Goal: Register for event/course

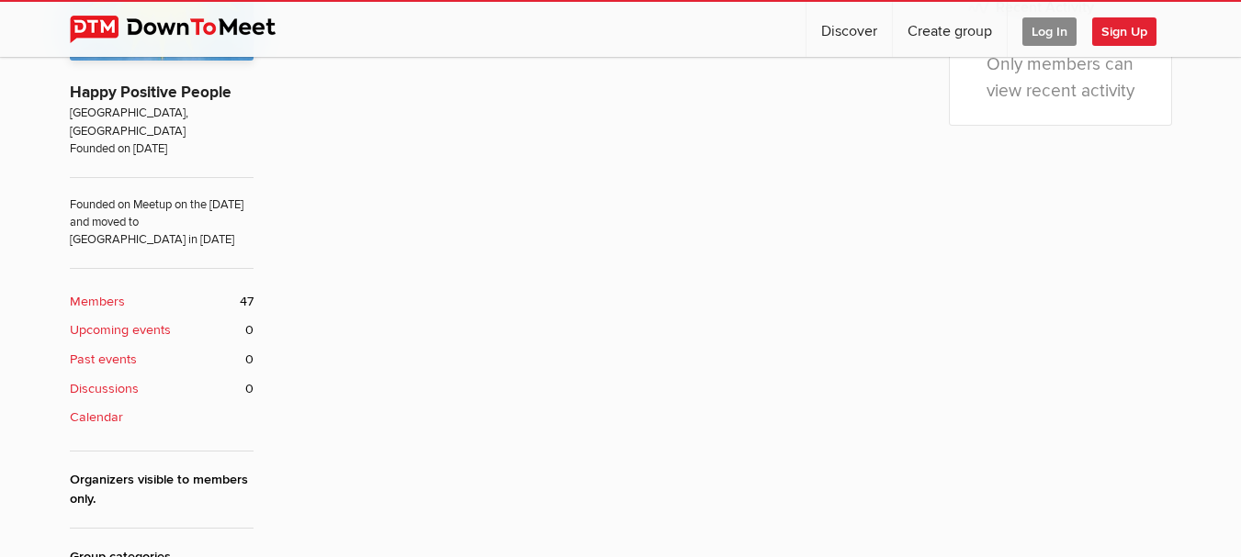
scroll to position [643, 0]
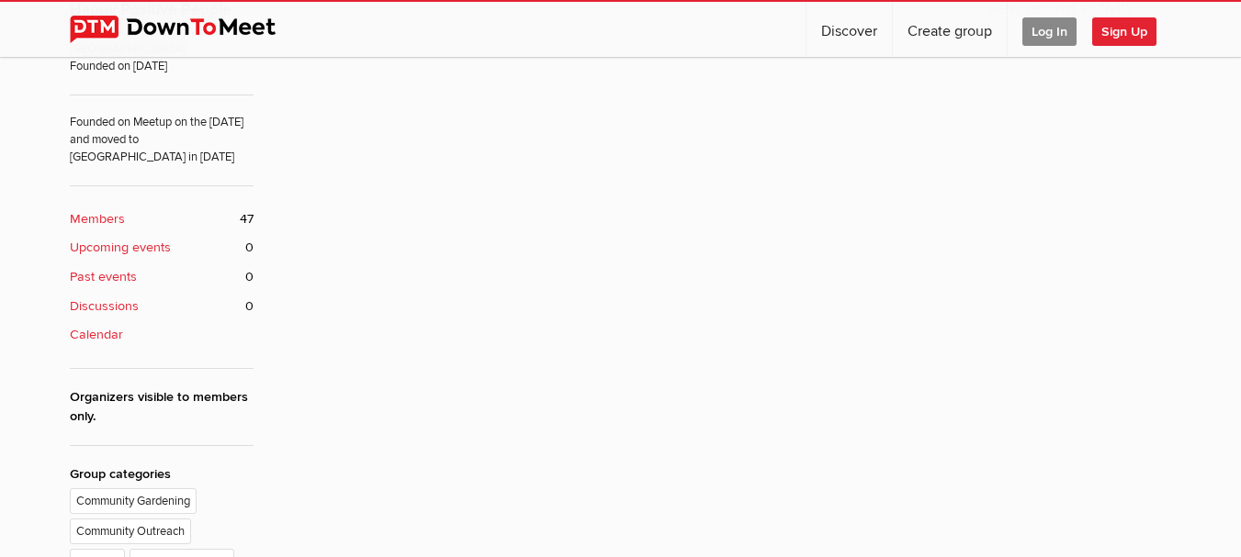
click at [129, 238] on b "Upcoming events" at bounding box center [120, 248] width 101 height 20
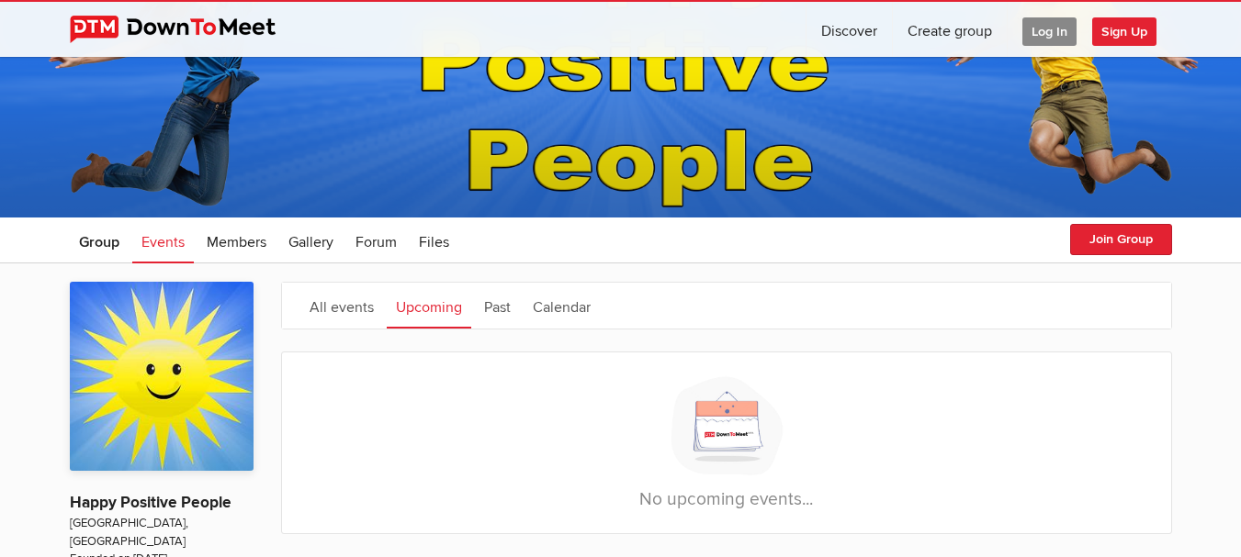
scroll to position [92, 0]
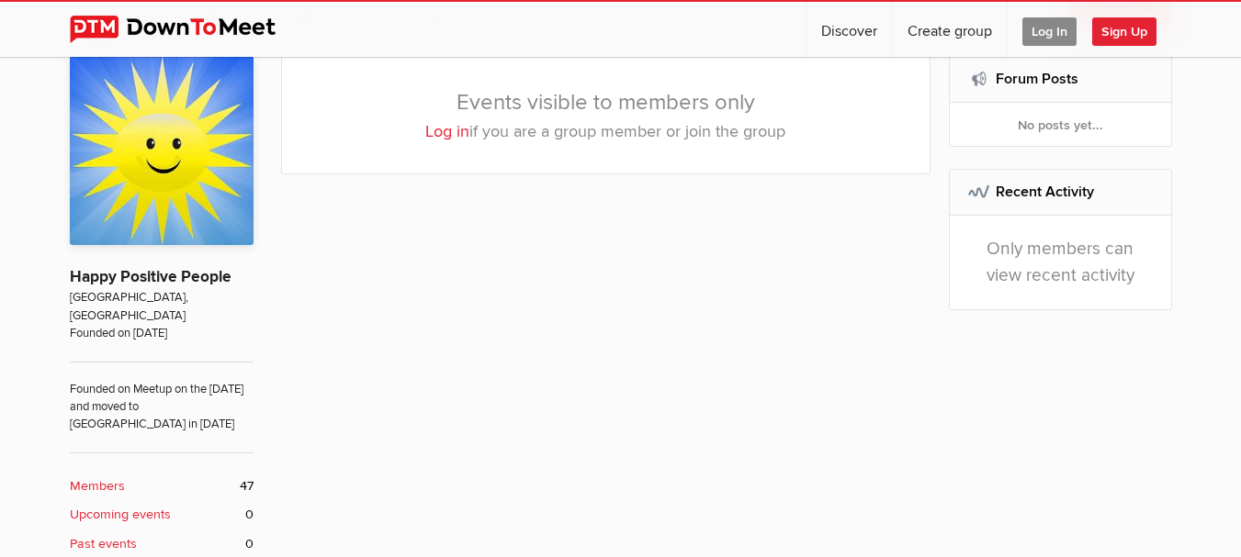
scroll to position [367, 0]
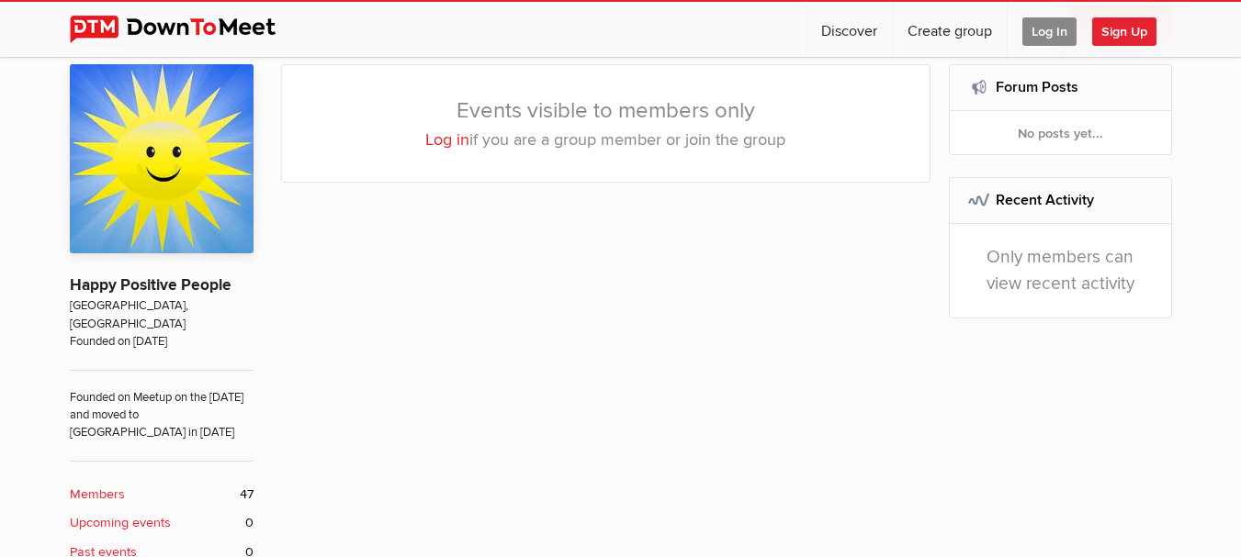
click at [446, 142] on link "Log in" at bounding box center [447, 139] width 44 height 20
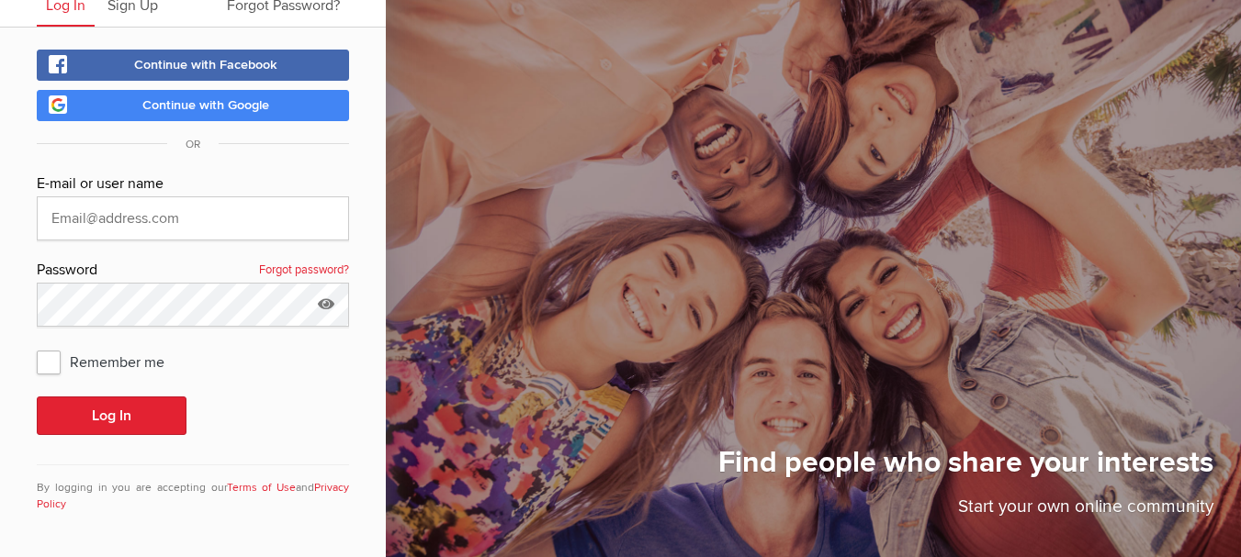
scroll to position [76, 0]
type input "[EMAIL_ADDRESS][DOMAIN_NAME]"
click at [53, 365] on span "Remember me" at bounding box center [110, 361] width 146 height 33
click at [37, 345] on input "Remember me" at bounding box center [36, 344] width 1 height 1
checkbox input "true"
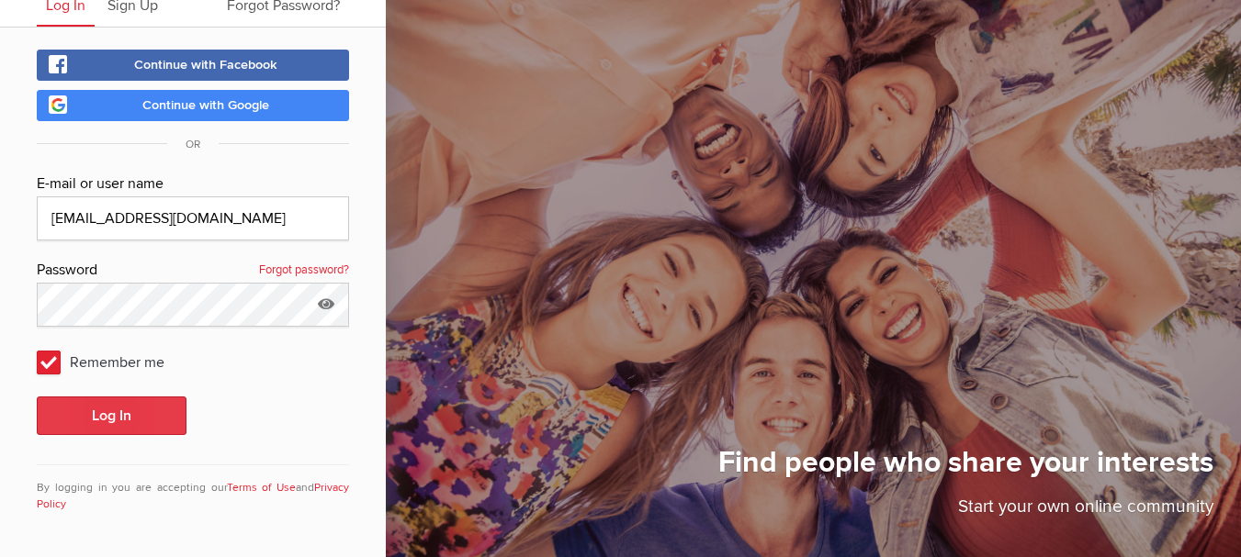
click at [92, 421] on button "Log In" at bounding box center [112, 416] width 150 height 39
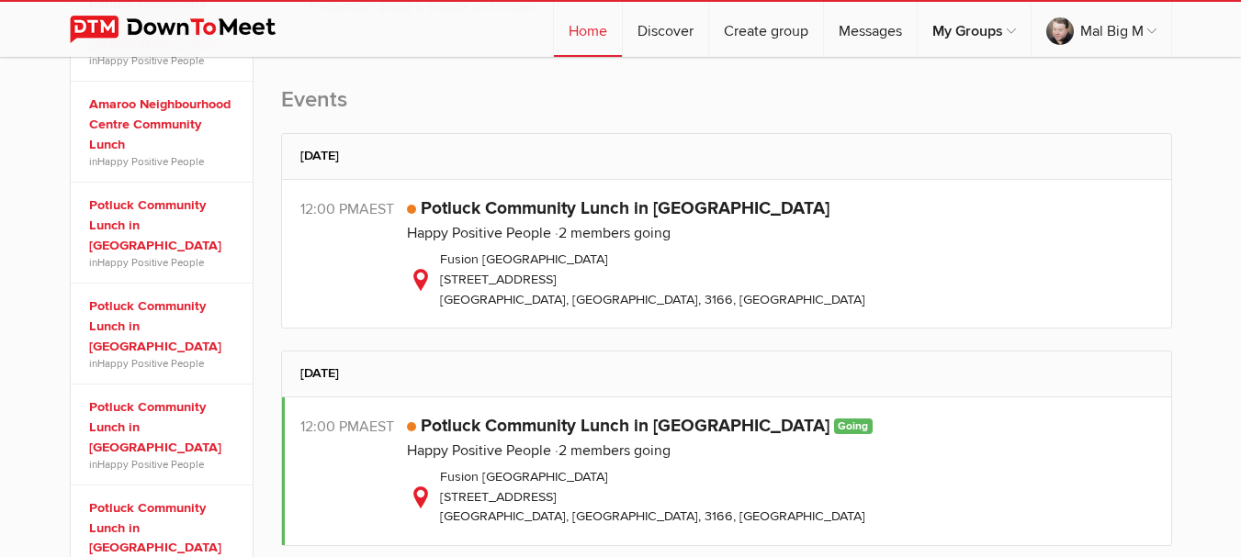
scroll to position [459, 0]
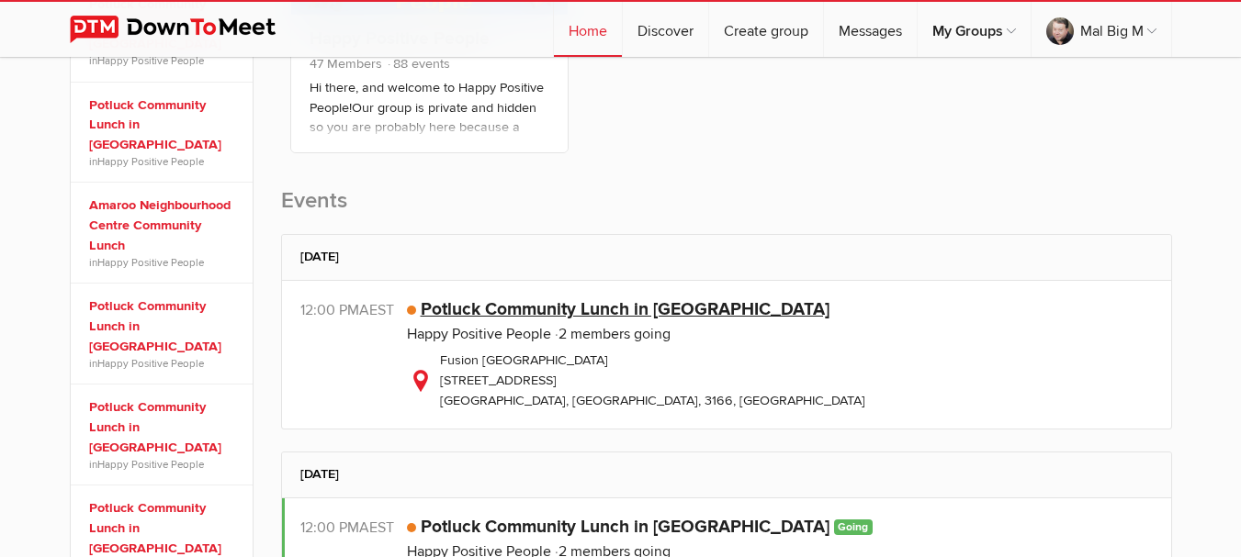
click at [492, 308] on link "Potluck Community Lunch in [GEOGRAPHIC_DATA]" at bounding box center [625, 309] width 409 height 22
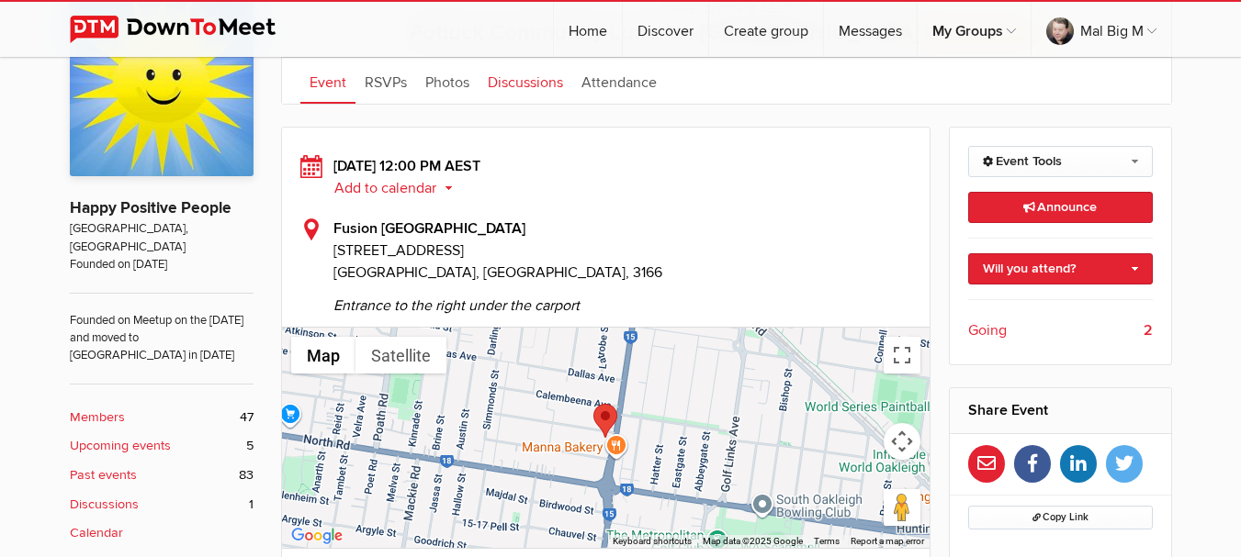
scroll to position [459, 0]
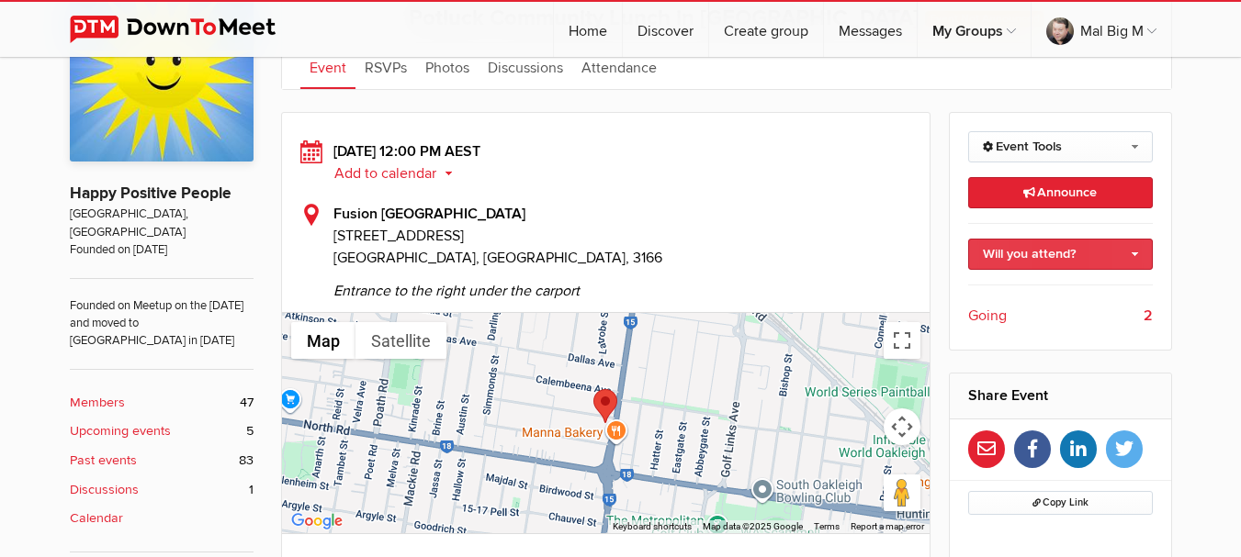
click at [1107, 252] on link "Will you attend?" at bounding box center [1060, 254] width 185 height 31
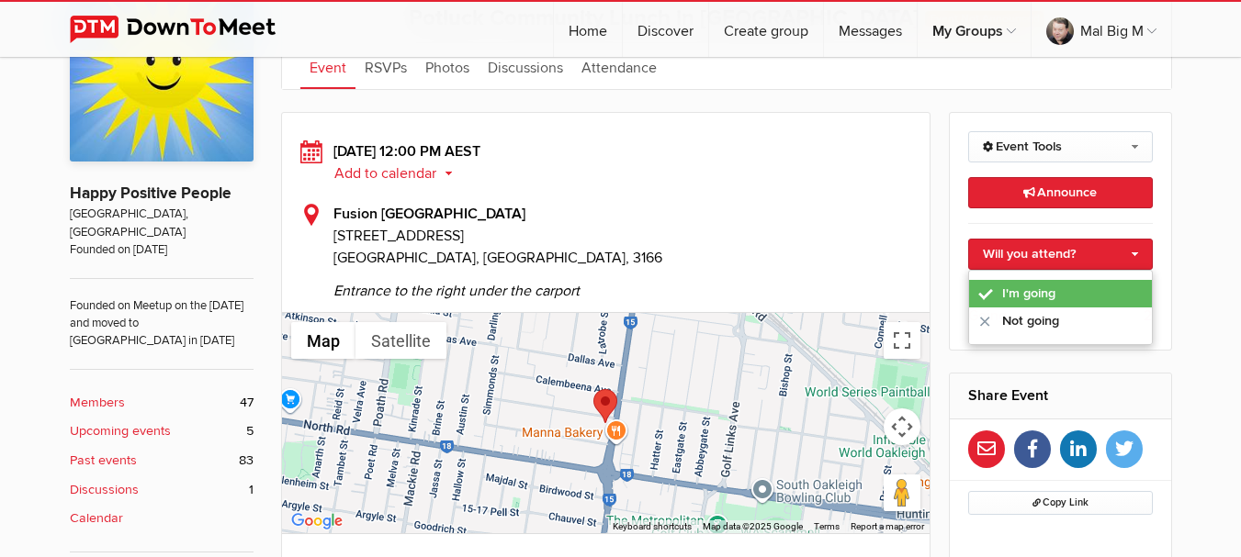
click at [1064, 298] on link "I'm going" at bounding box center [1060, 294] width 183 height 28
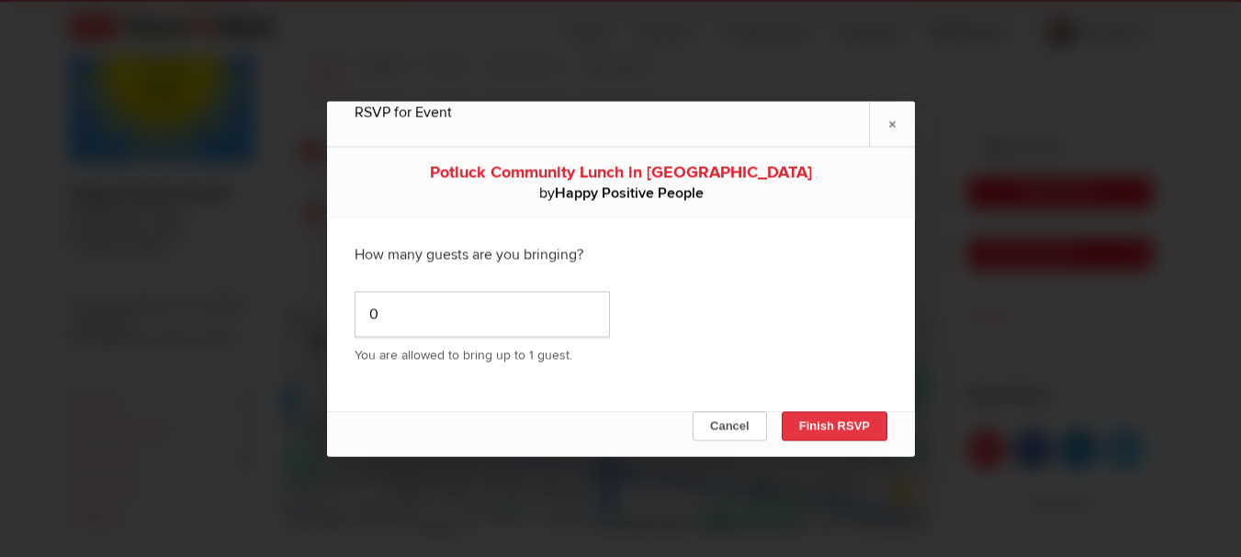
click at [800, 421] on button "Finish RSVP" at bounding box center [834, 425] width 106 height 29
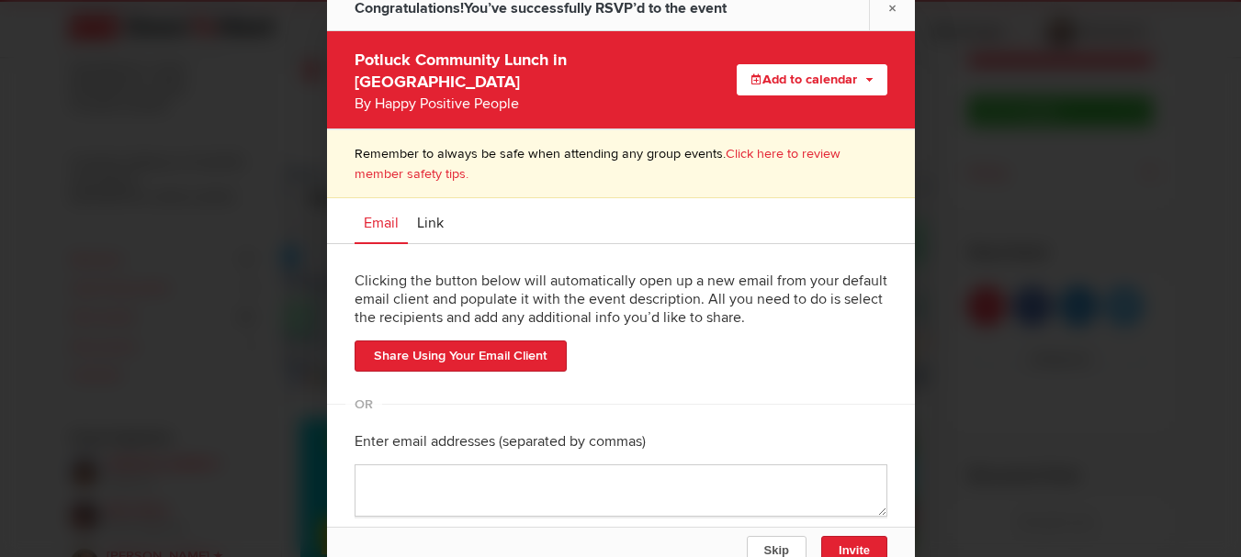
scroll to position [643, 0]
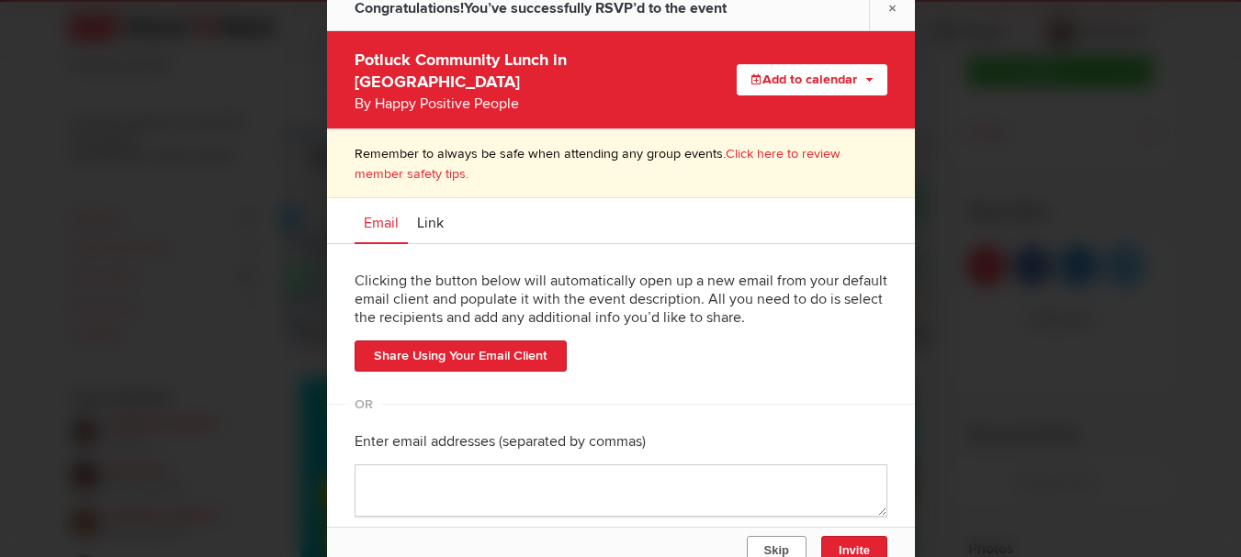
click at [799, 545] on button "Skip" at bounding box center [776, 550] width 60 height 29
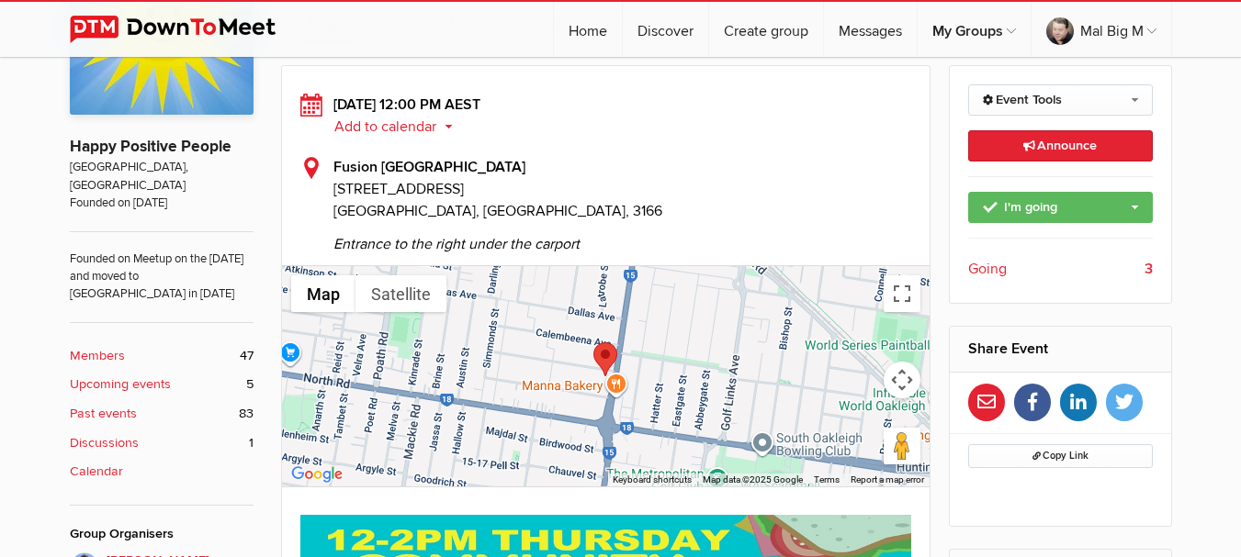
scroll to position [459, 0]
